Goal: Information Seeking & Learning: Learn about a topic

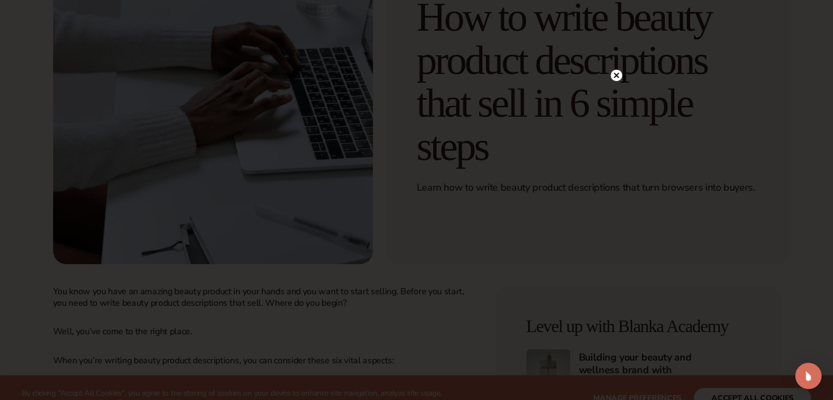
scroll to position [357, 0]
click at [617, 77] on circle at bounding box center [617, 76] width 12 height 12
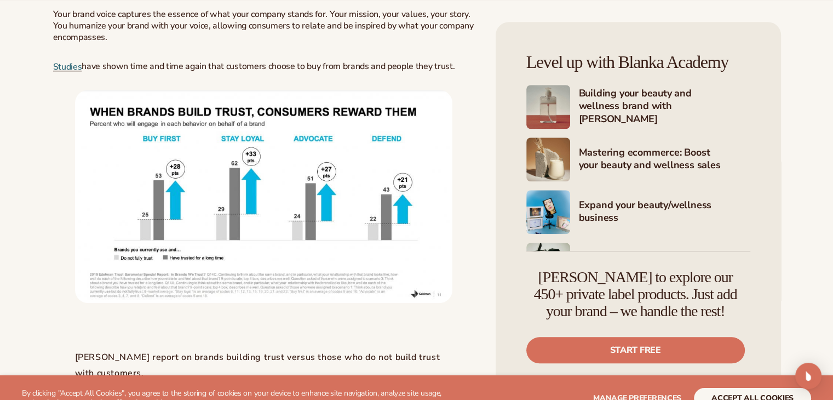
scroll to position [1027, 0]
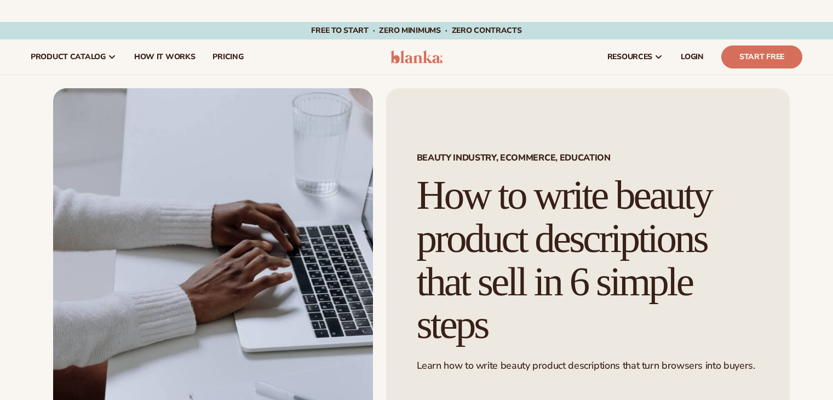
scroll to position [1027, 0]
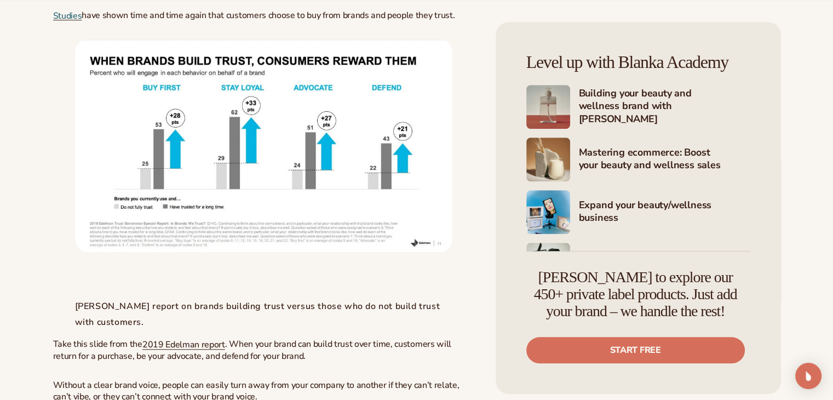
click at [255, 43] on img at bounding box center [264, 145] width 378 height 213
